Goal: Information Seeking & Learning: Learn about a topic

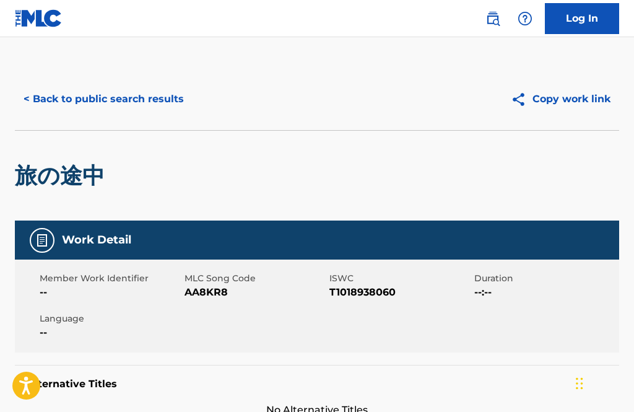
click at [123, 95] on button "< Back to public search results" at bounding box center [104, 99] width 178 height 31
click at [105, 109] on button "< Back to public search results" at bounding box center [104, 99] width 178 height 31
click at [142, 102] on button "< Back to public search results" at bounding box center [104, 99] width 178 height 31
click at [487, 16] on img at bounding box center [492, 18] width 15 height 15
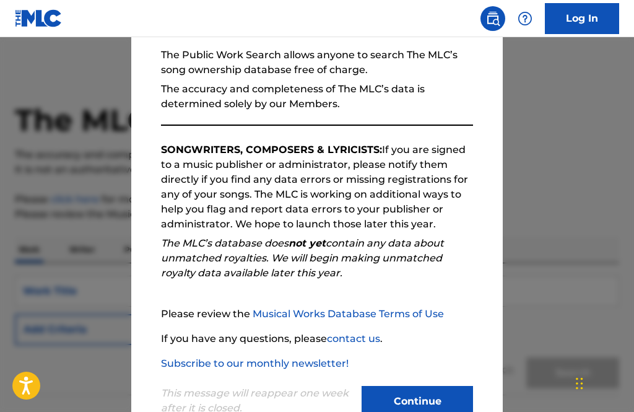
scroll to position [116, 0]
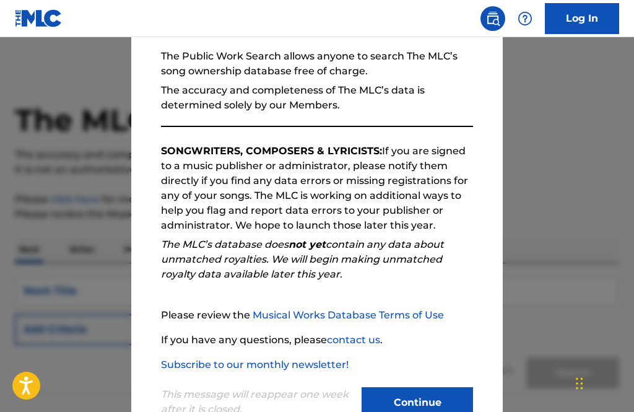
click at [437, 407] on button "Continue" at bounding box center [417, 402] width 111 height 31
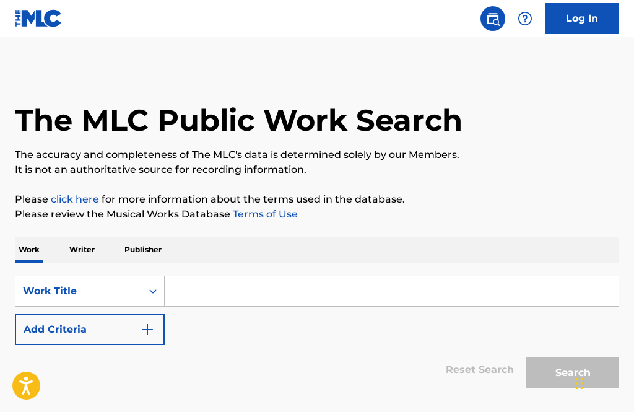
click at [442, 284] on input "Search Form" at bounding box center [392, 291] width 454 height 30
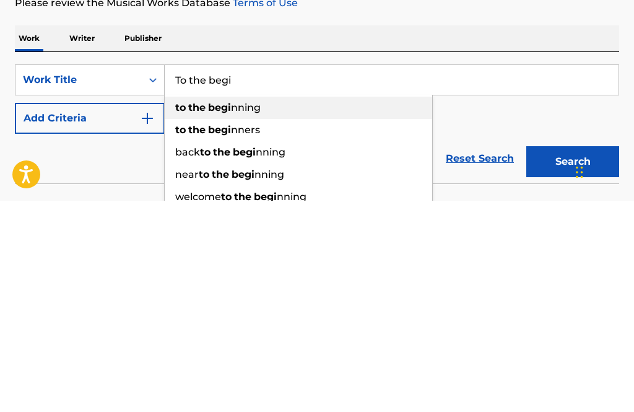
click at [310, 308] on div "to the begi nning" at bounding box center [298, 319] width 267 height 22
type input "to the beginning"
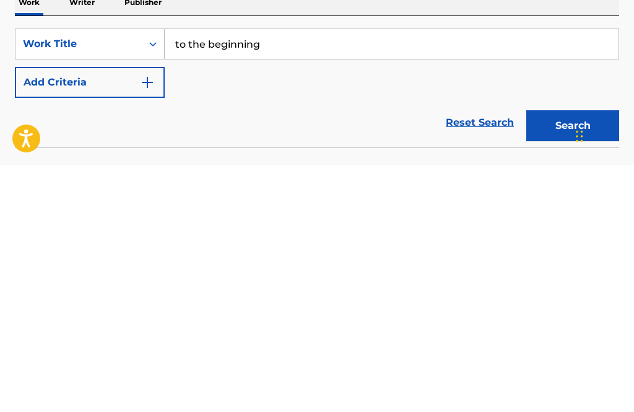
click at [553, 357] on button "Search" at bounding box center [572, 372] width 93 height 31
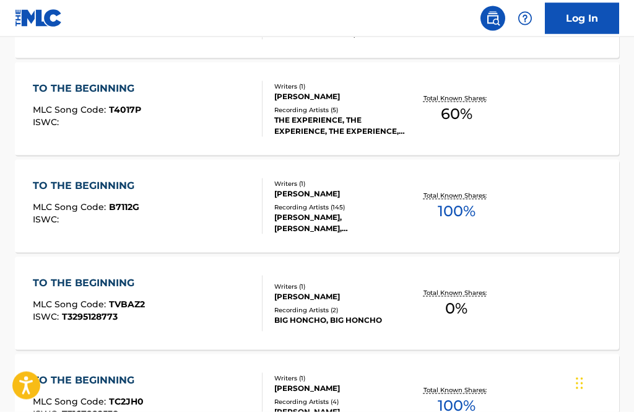
scroll to position [648, 0]
click at [62, 190] on div "TO THE BEGINNING" at bounding box center [87, 185] width 108 height 15
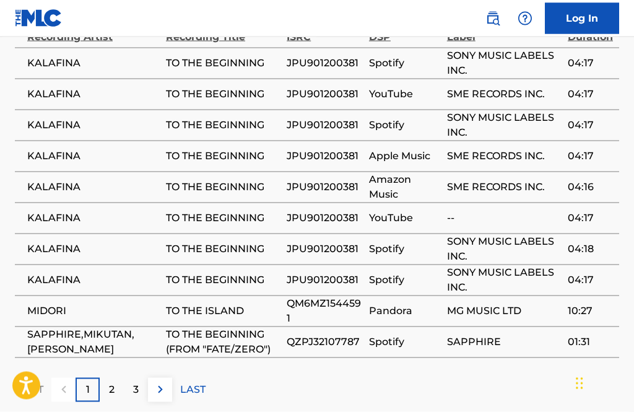
scroll to position [1006, 0]
click at [111, 381] on p "2" at bounding box center [112, 388] width 6 height 15
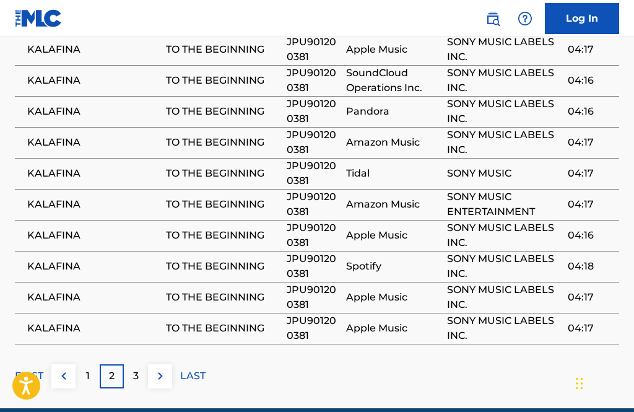
click at [138, 368] on p "3" at bounding box center [136, 375] width 6 height 15
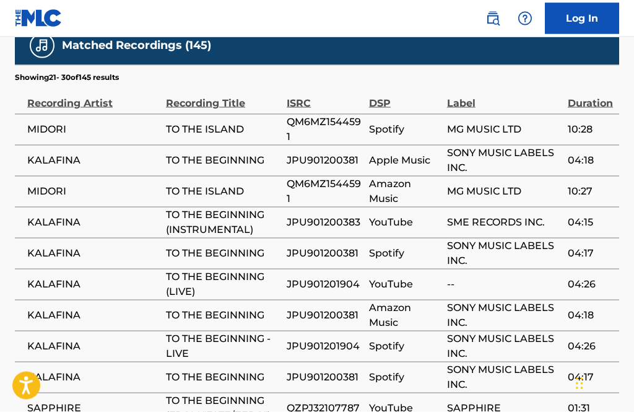
scroll to position [1019, 0]
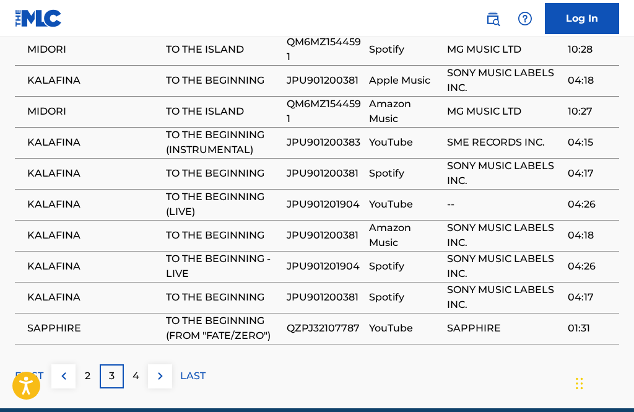
click at [199, 368] on p "LAST" at bounding box center [192, 375] width 25 height 15
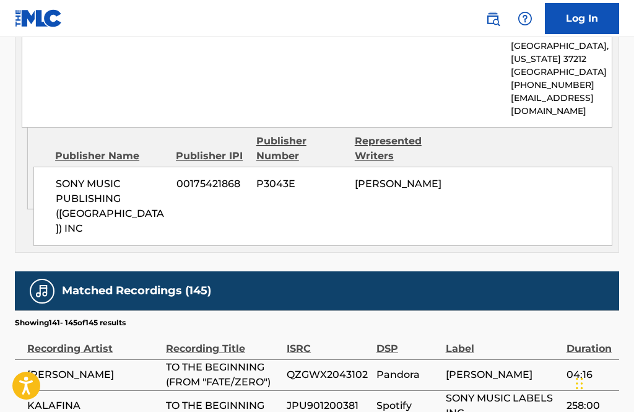
scroll to position [864, 0]
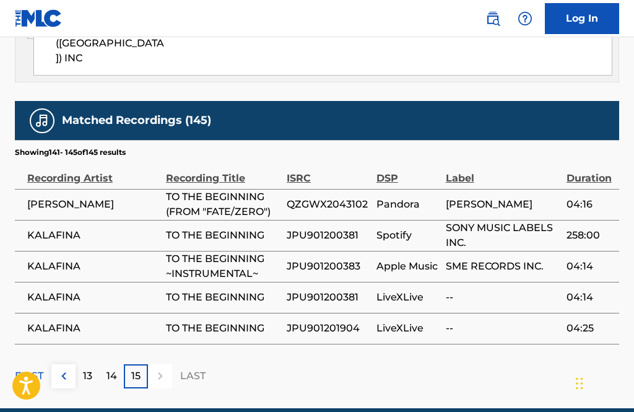
click at [65, 368] on img at bounding box center [63, 375] width 15 height 15
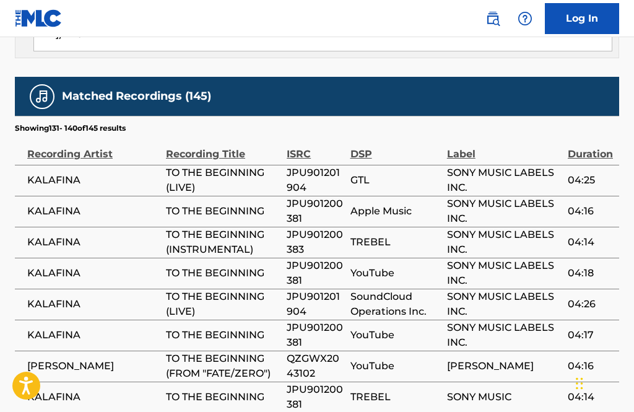
scroll to position [1019, 0]
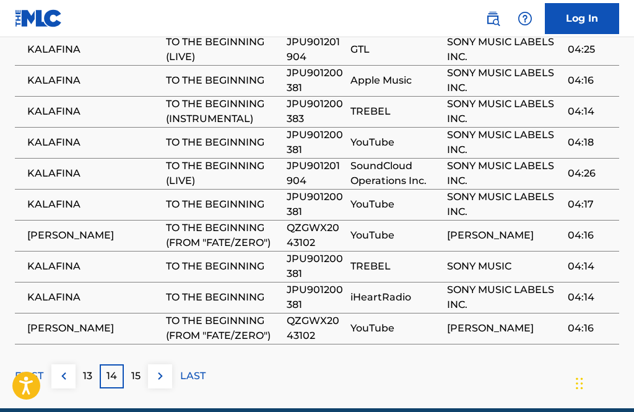
click at [28, 368] on p "FIRST" at bounding box center [29, 375] width 28 height 15
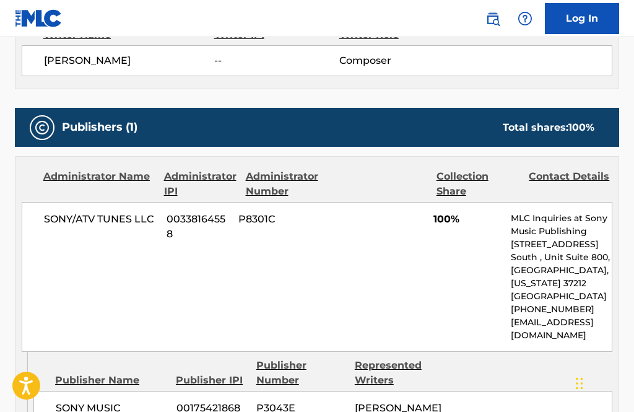
scroll to position [486, 0]
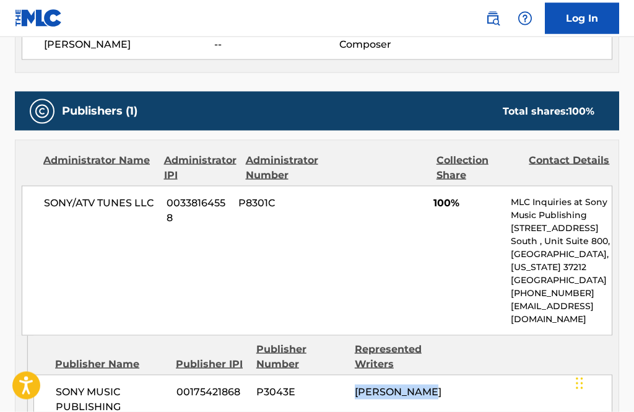
copy span "YUKI KAJIURA"
click at [389, 234] on div "SONY/ATV TUNES LLC 00338164558 P8301C 100% MLC Inquiries at Sony Music Publishi…" at bounding box center [317, 261] width 591 height 150
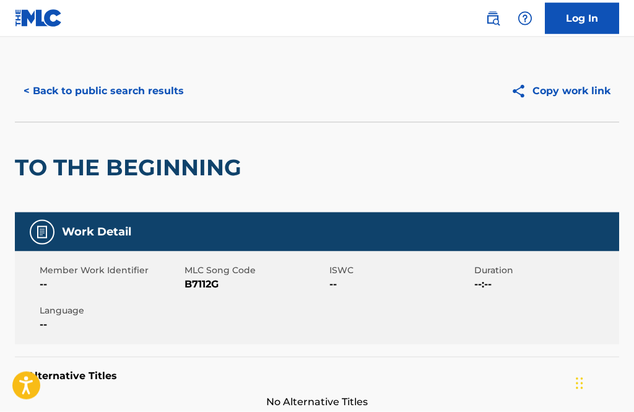
scroll to position [0, 0]
